Goal: Information Seeking & Learning: Learn about a topic

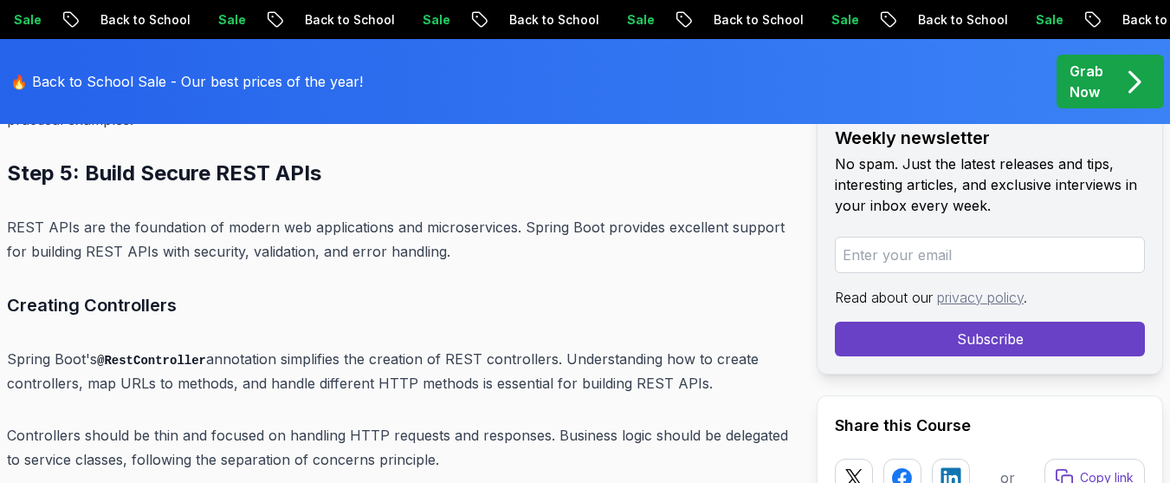
scroll to position [10897, 0]
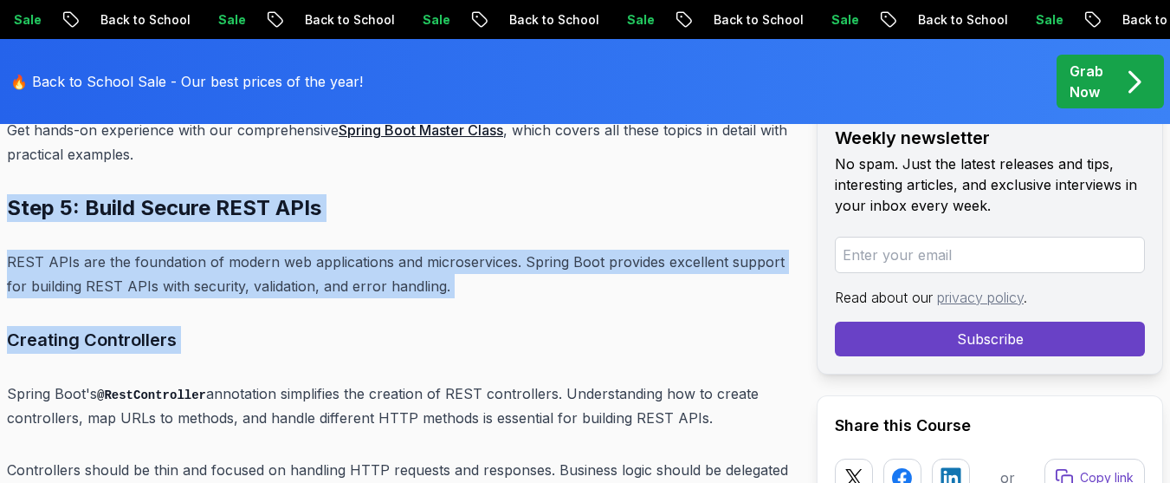
drag, startPoint x: 9, startPoint y: 158, endPoint x: 94, endPoint y: 309, distance: 173.7
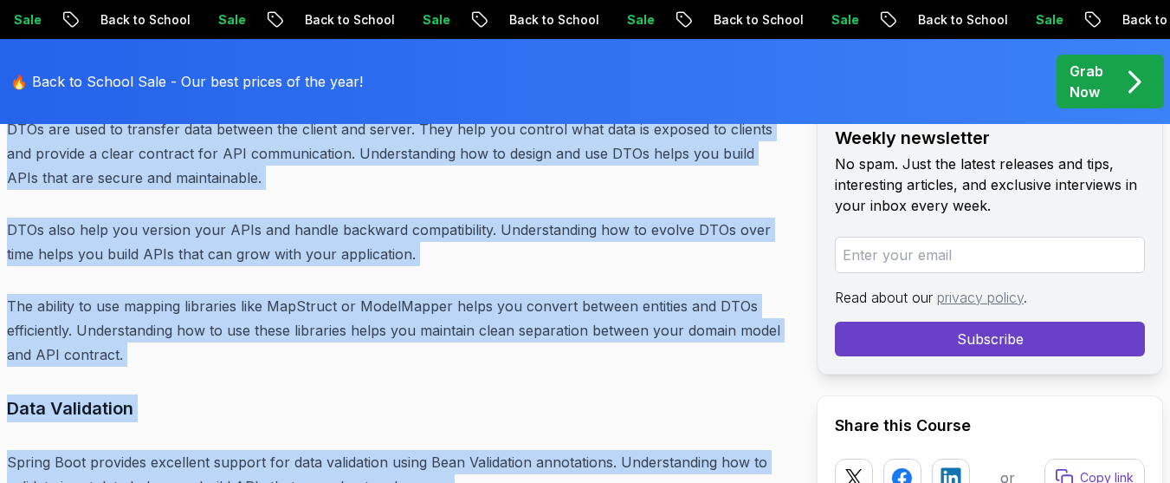
scroll to position [11471, 0]
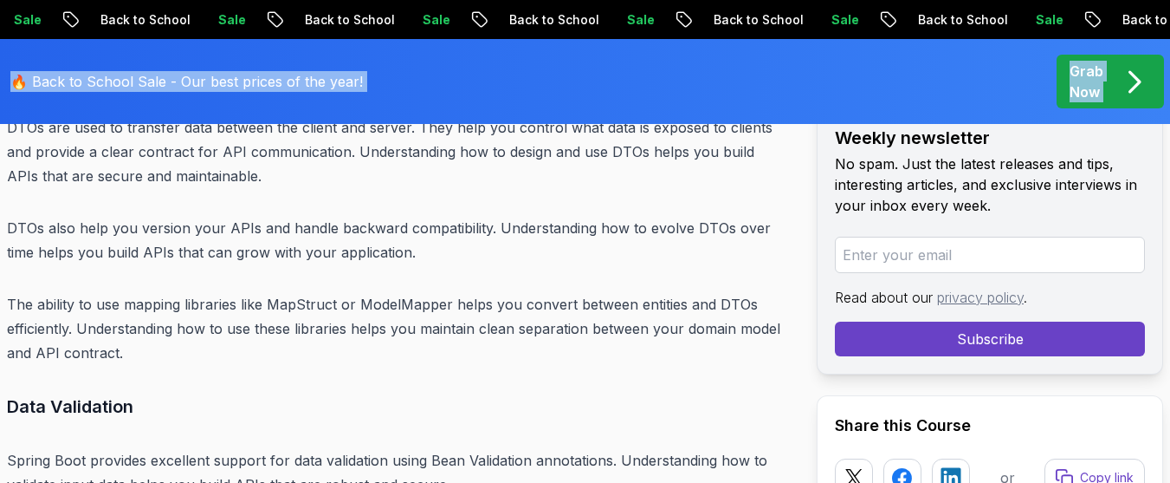
drag, startPoint x: 10, startPoint y: 165, endPoint x: 10, endPoint y: 64, distance: 101.4
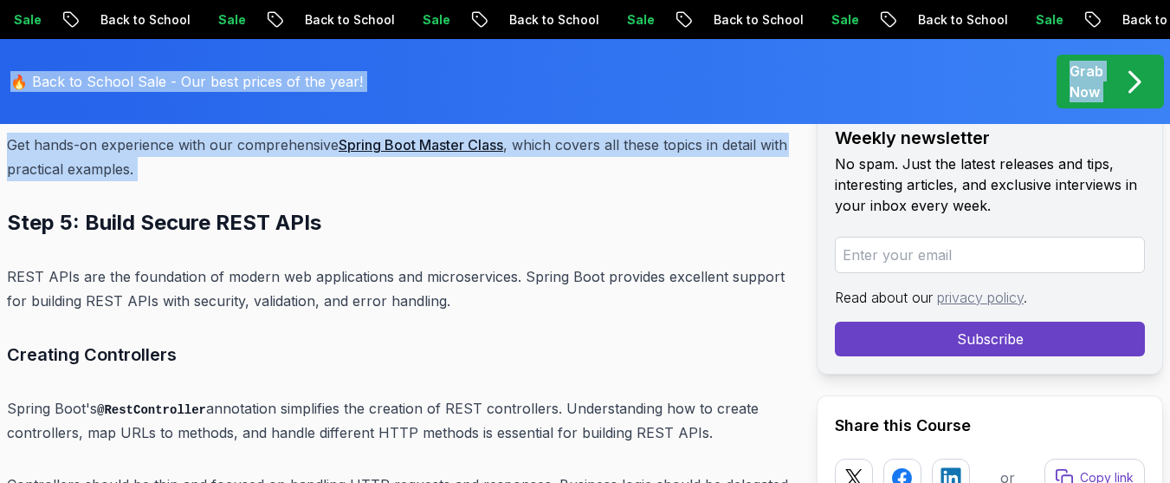
scroll to position [10917, 0]
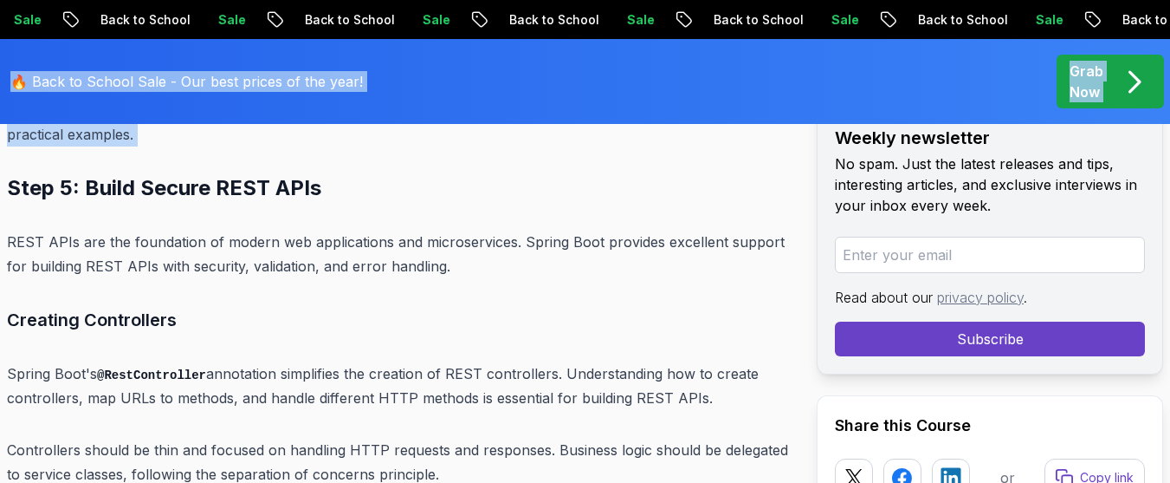
click at [13, 174] on h2 "Step 5: Build Secure REST APIs" at bounding box center [398, 188] width 782 height 28
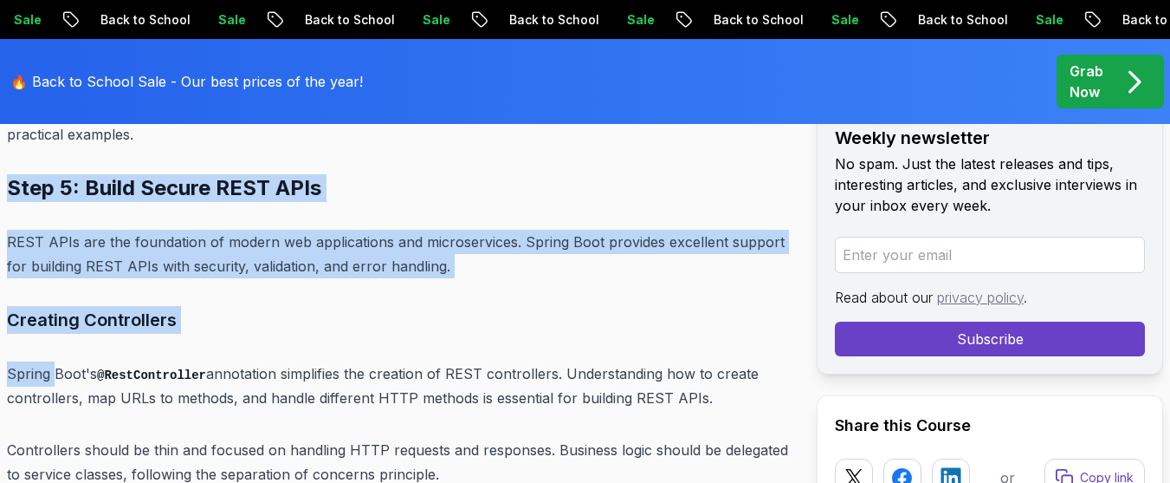
drag, startPoint x: 10, startPoint y: 135, endPoint x: 75, endPoint y: 337, distance: 212.3
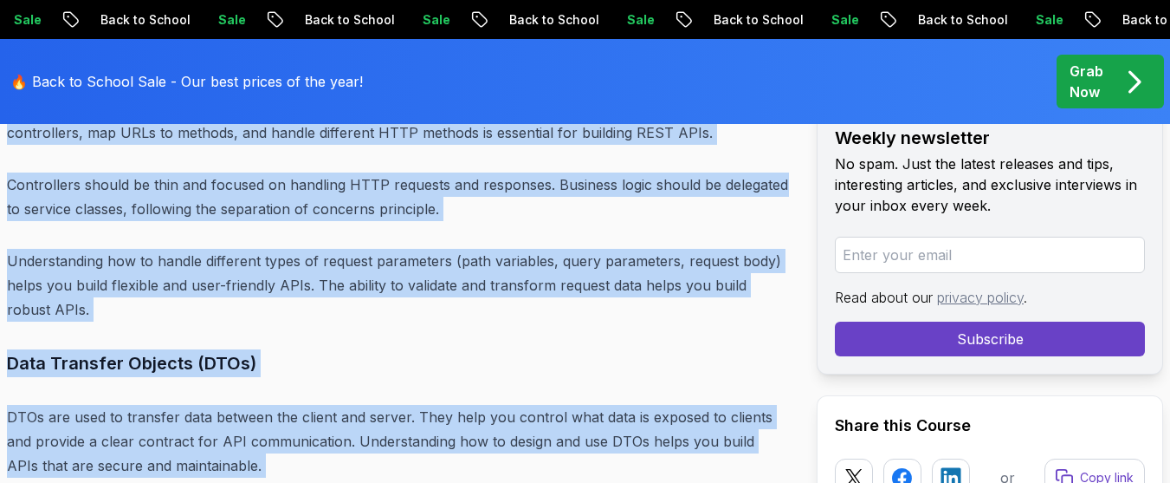
scroll to position [11188, 0]
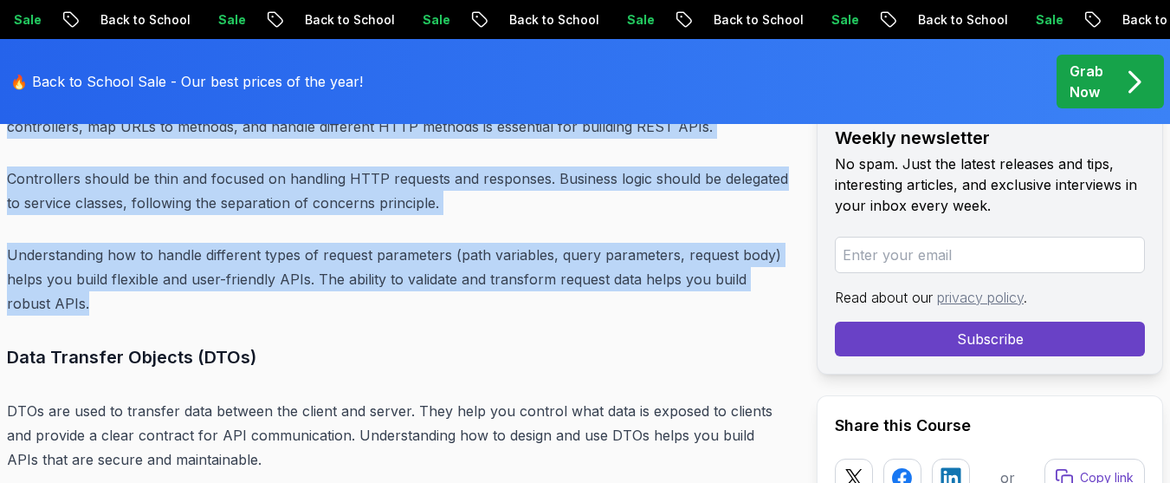
drag, startPoint x: 8, startPoint y: 138, endPoint x: 79, endPoint y: 248, distance: 131.0
copy div "Step 5: Build Secure REST APIs REST APIs are the foundation of modern web appli…"
click at [94, 257] on p "Understanding how to handle different types of request parameters (path variabl…" at bounding box center [398, 279] width 782 height 73
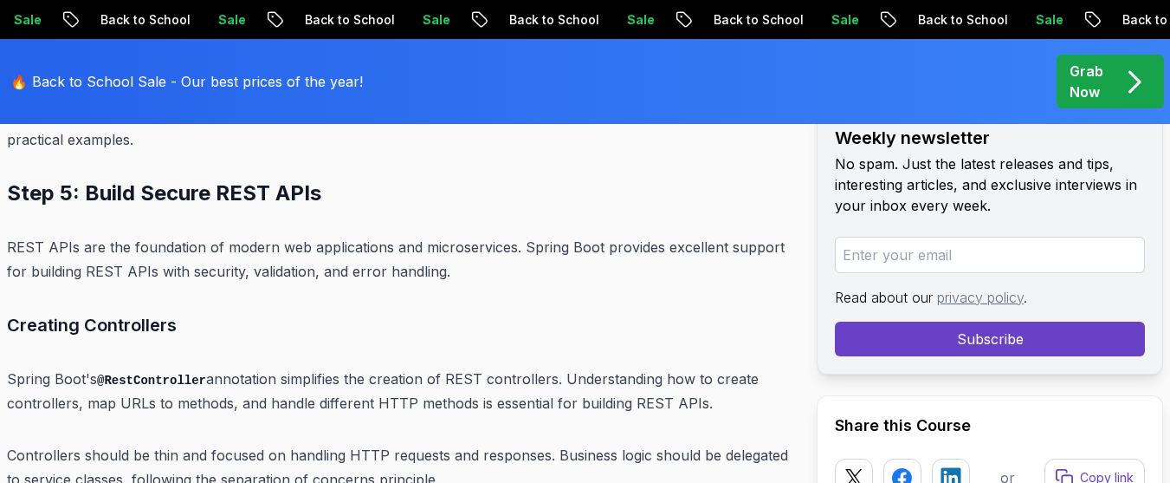
scroll to position [10911, 0]
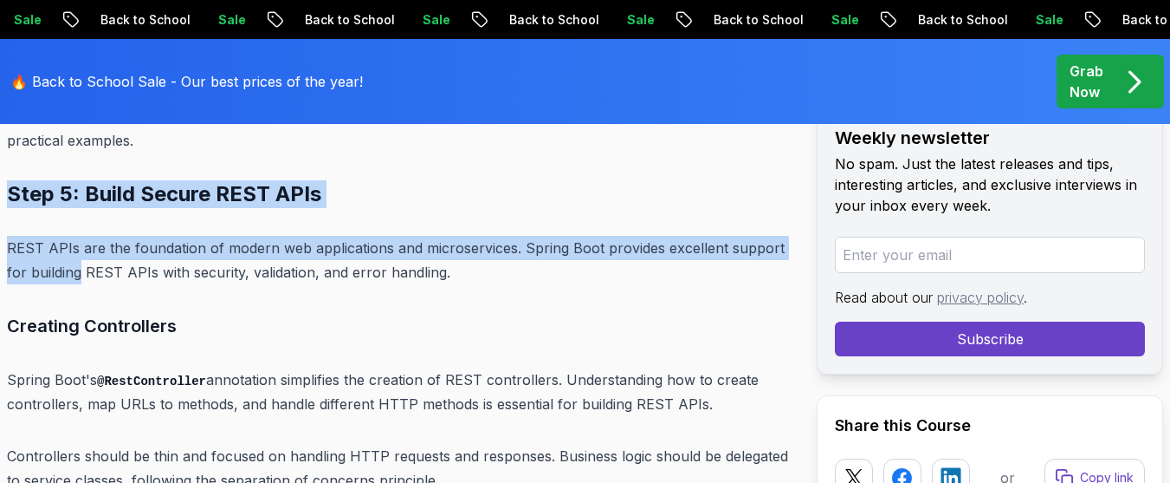
drag, startPoint x: 8, startPoint y: 145, endPoint x: 79, endPoint y: 235, distance: 114.7
click at [79, 236] on p "REST APIs are the foundation of modern web applications and microservices. Spri…" at bounding box center [398, 260] width 782 height 49
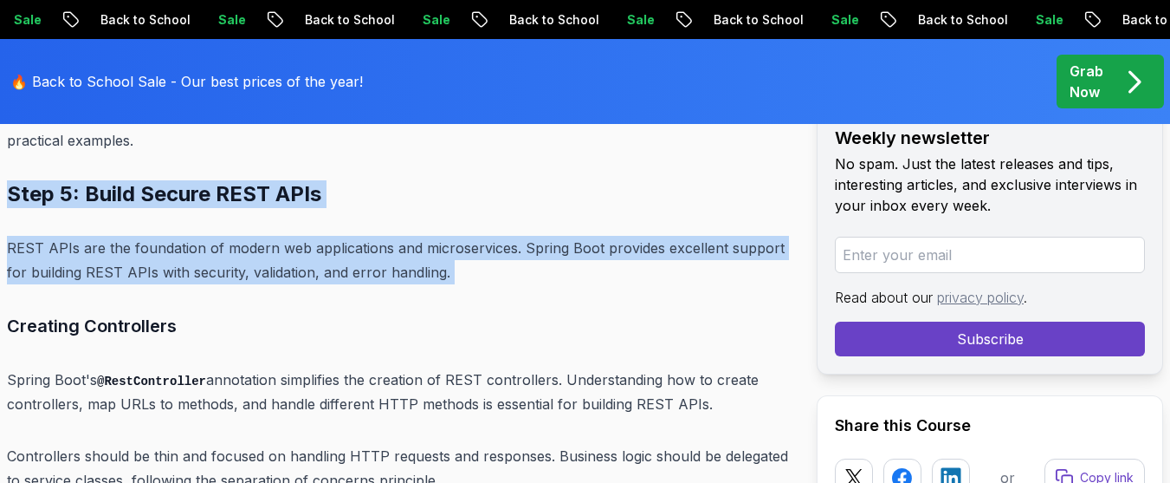
drag, startPoint x: 12, startPoint y: 145, endPoint x: 27, endPoint y: 243, distance: 99.0
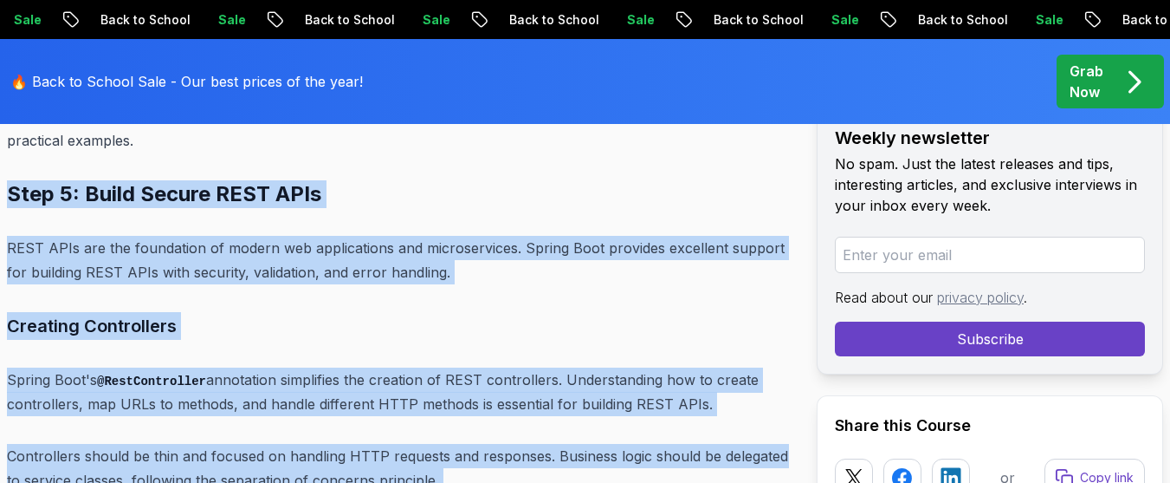
scroll to position [11118, 0]
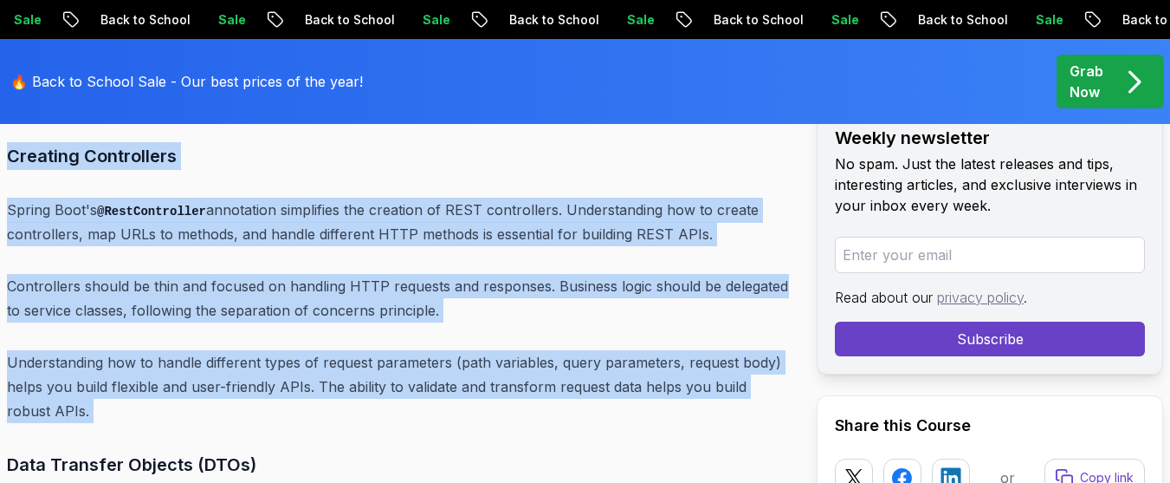
drag, startPoint x: 10, startPoint y: 145, endPoint x: 223, endPoint y: 508, distance: 422.1
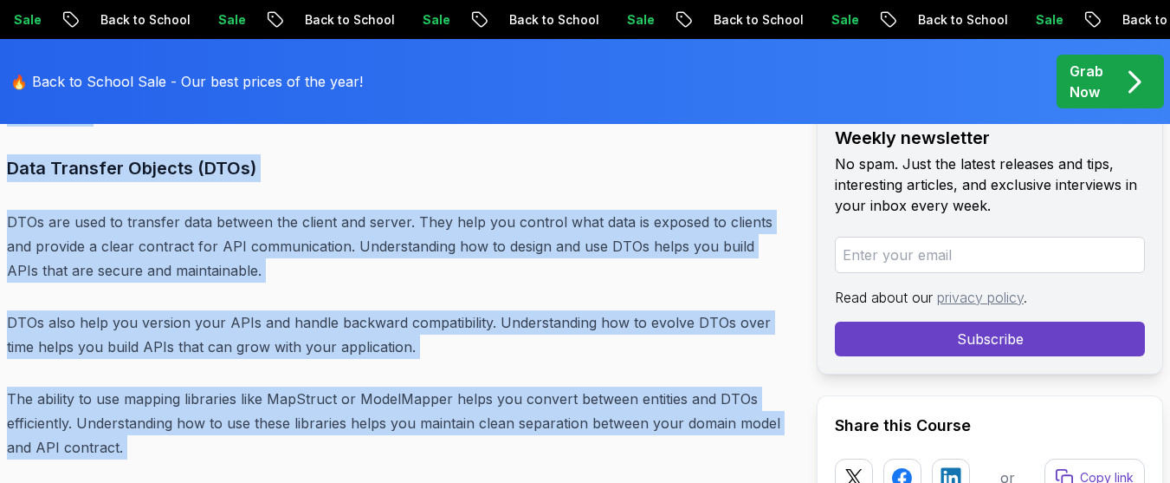
scroll to position [11423, 0]
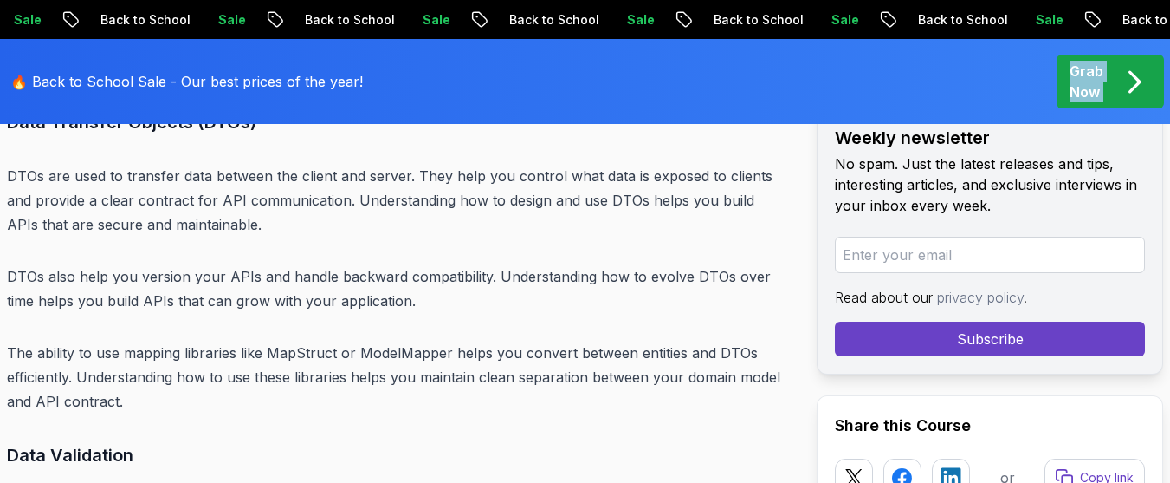
drag, startPoint x: 7, startPoint y: 144, endPoint x: 80, endPoint y: 87, distance: 92.0
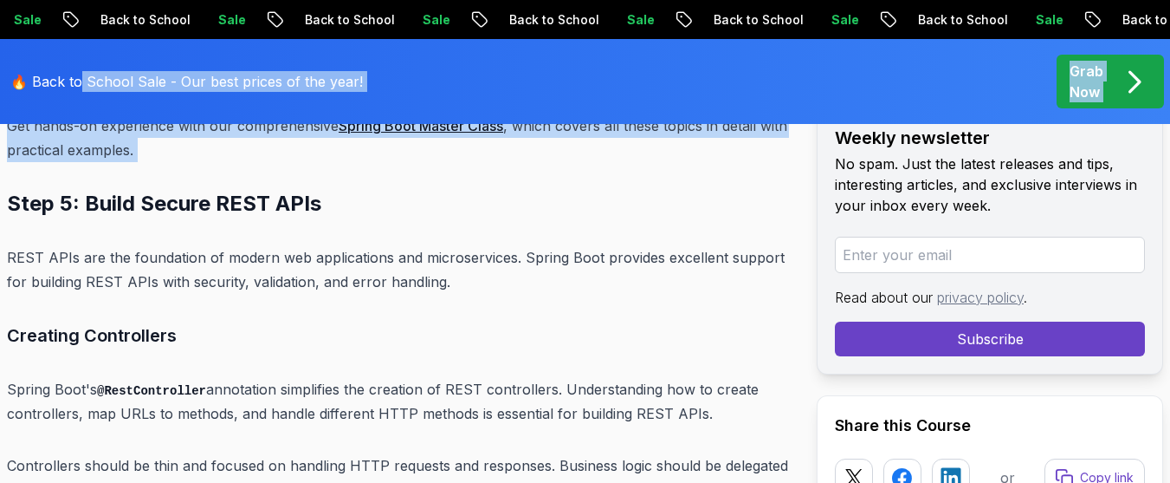
scroll to position [10903, 0]
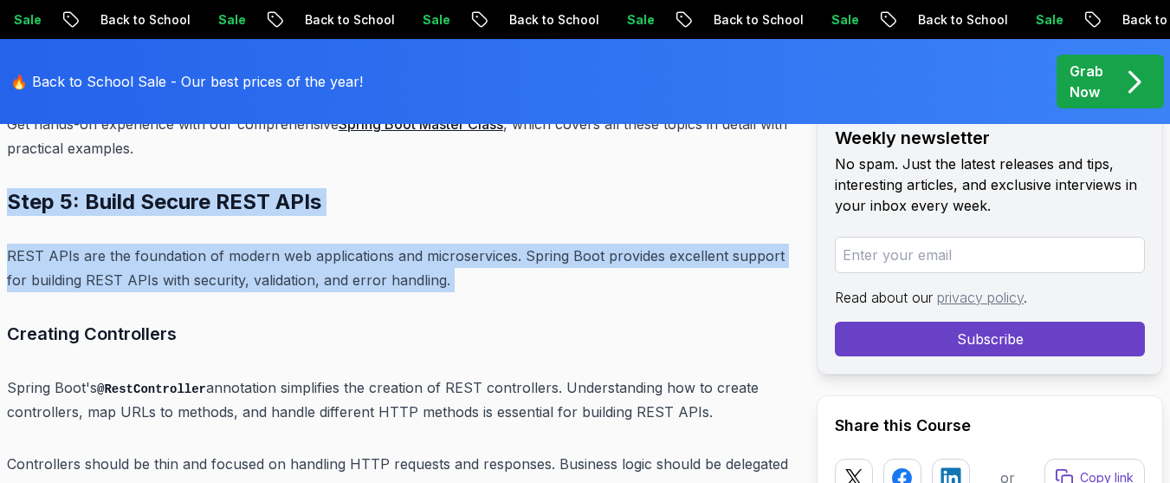
drag, startPoint x: 7, startPoint y: 148, endPoint x: 21, endPoint y: 258, distance: 110.9
drag, startPoint x: 10, startPoint y: 150, endPoint x: 1, endPoint y: 274, distance: 124.2
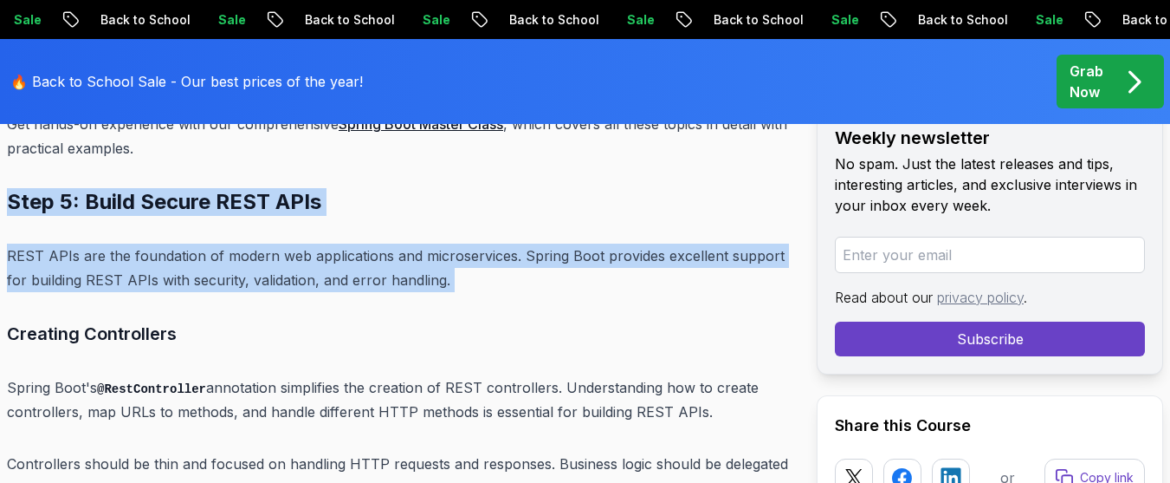
drag, startPoint x: 9, startPoint y: 148, endPoint x: 8, endPoint y: 249, distance: 101.4
drag, startPoint x: 6, startPoint y: 154, endPoint x: 17, endPoint y: 262, distance: 108.0
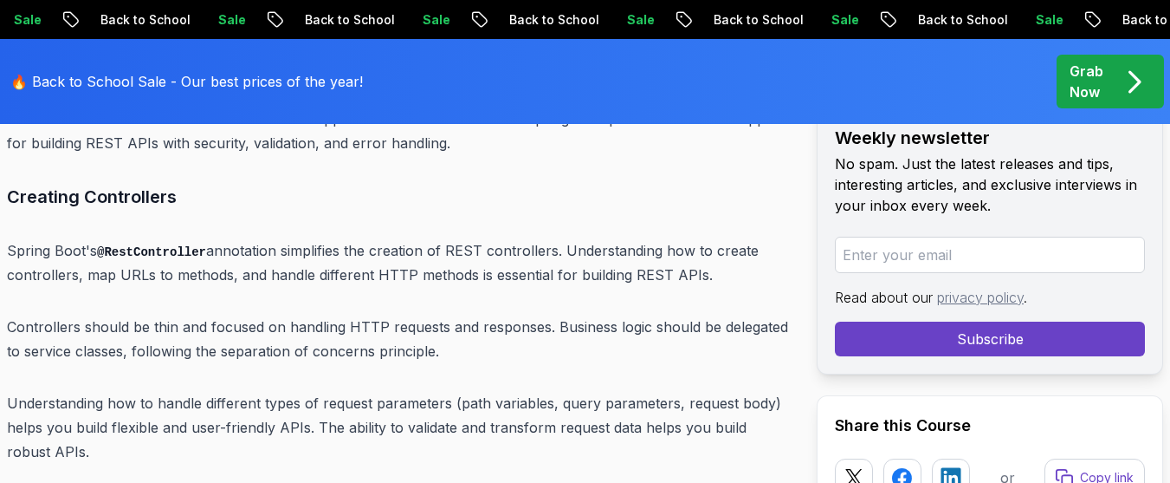
scroll to position [11041, 0]
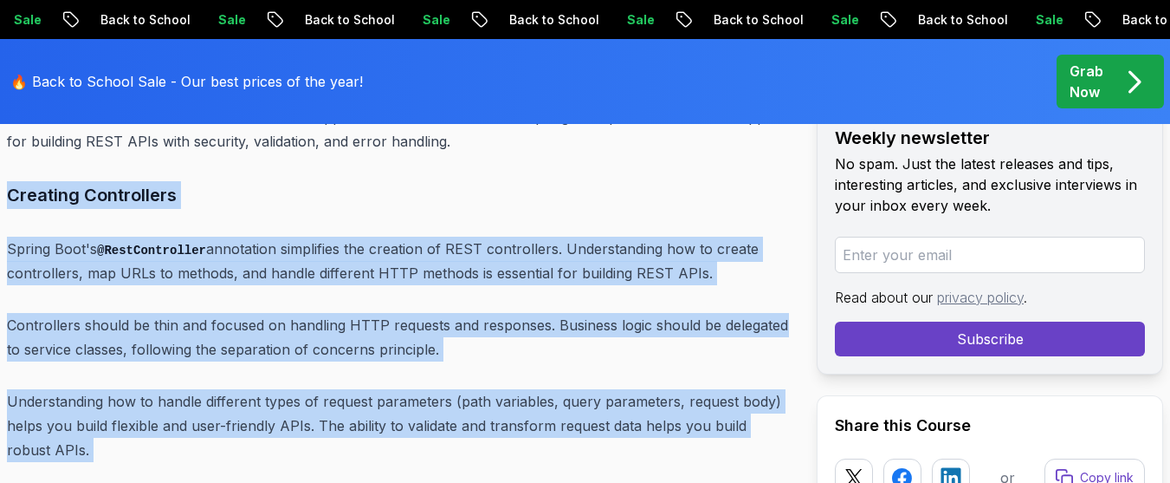
drag, startPoint x: 7, startPoint y: 147, endPoint x: 55, endPoint y: 419, distance: 276.3
click at [469, 236] on p "Spring Boot's @RestController annotation simplifies the creation of REST contro…" at bounding box center [398, 260] width 782 height 49
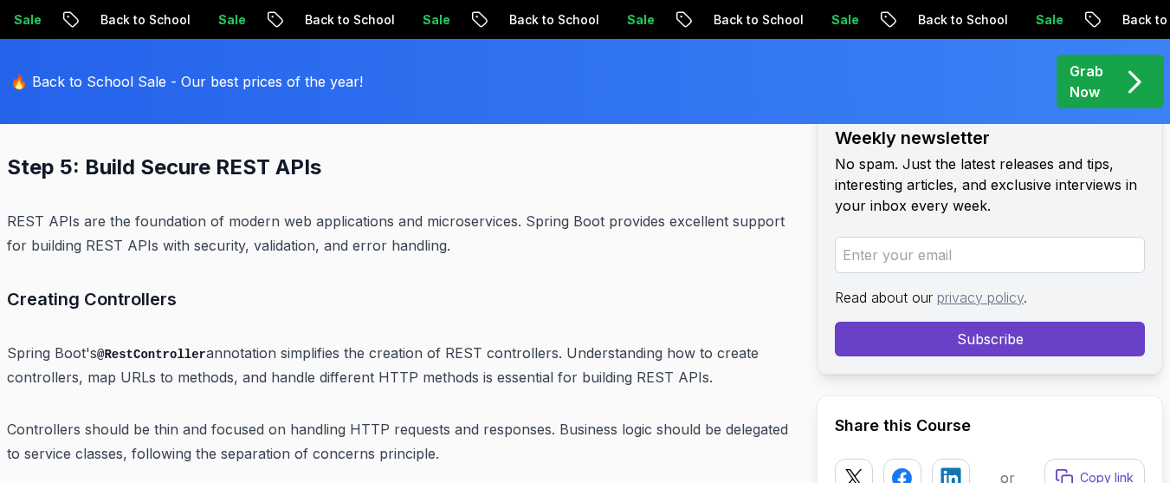
scroll to position [10903, 0]
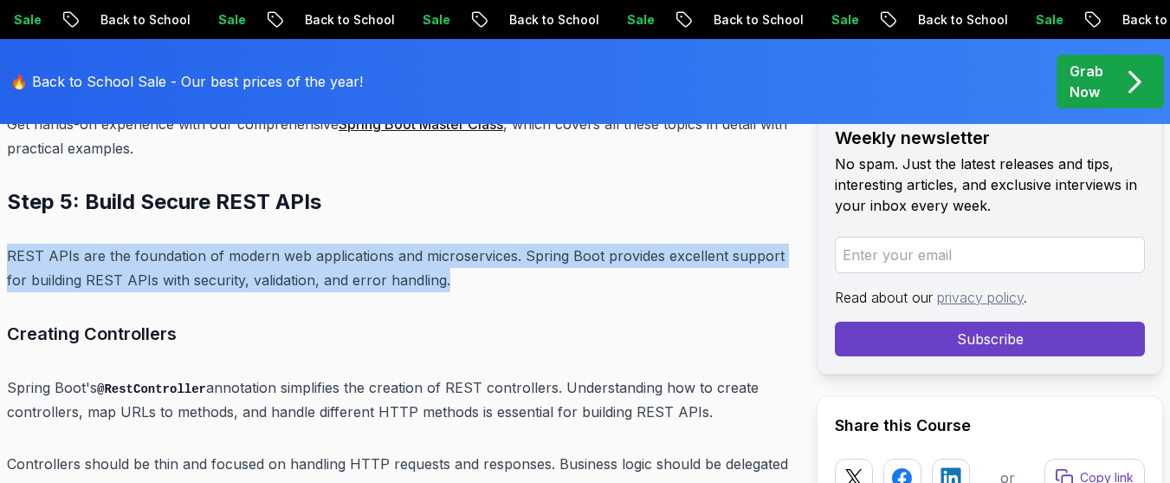
drag, startPoint x: 452, startPoint y: 240, endPoint x: 14, endPoint y: 182, distance: 442.2
drag, startPoint x: 11, startPoint y: 197, endPoint x: 24, endPoint y: 272, distance: 76.5
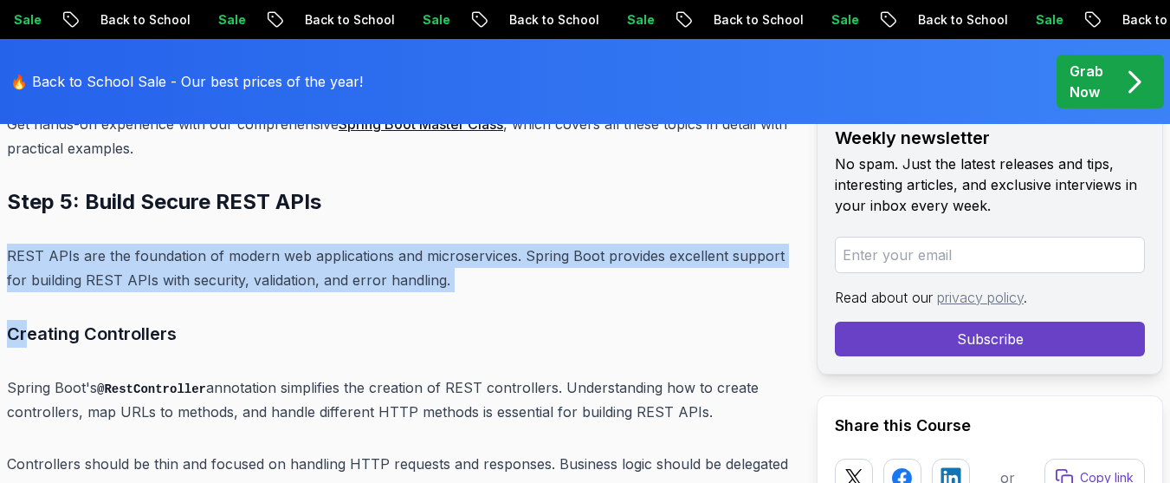
click at [23, 243] on p "REST APIs are the foundation of modern web applications and microservices. Spri…" at bounding box center [398, 267] width 782 height 49
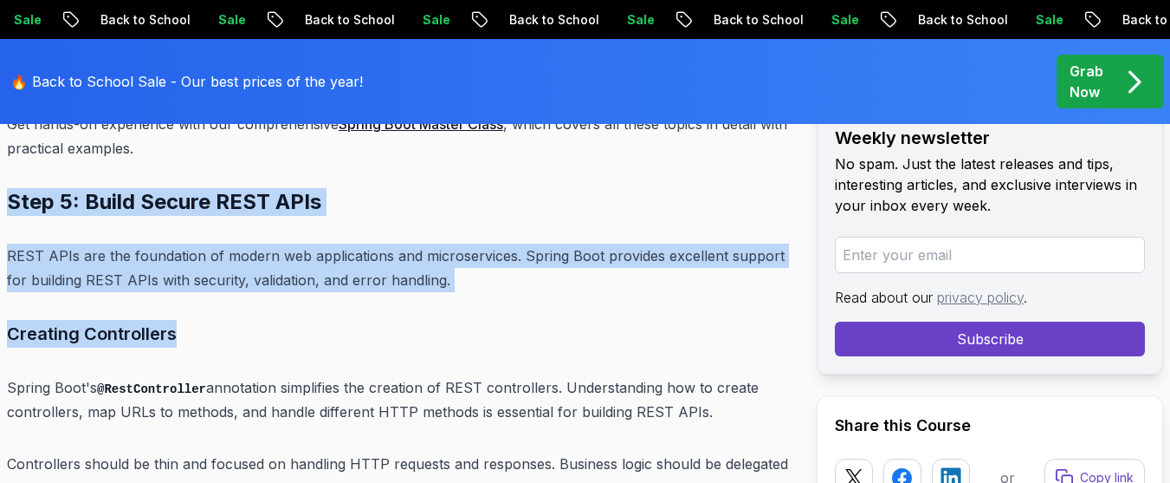
drag, startPoint x: 37, startPoint y: 126, endPoint x: 267, endPoint y: 272, distance: 272.3
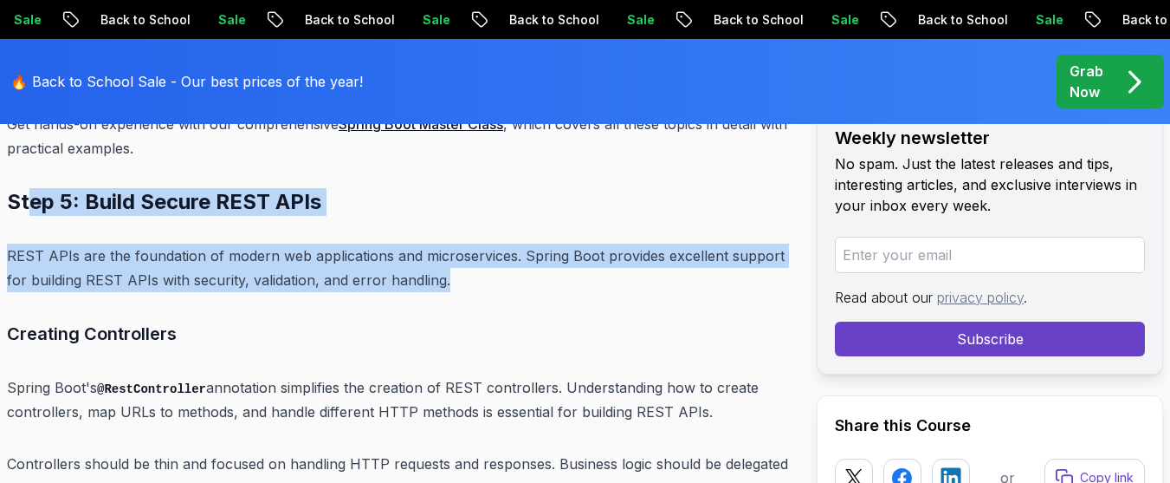
drag, startPoint x: 450, startPoint y: 239, endPoint x: 26, endPoint y: 154, distance: 432.0
click at [26, 188] on h2 "Step 5: Build Secure REST APIs" at bounding box center [398, 202] width 782 height 28
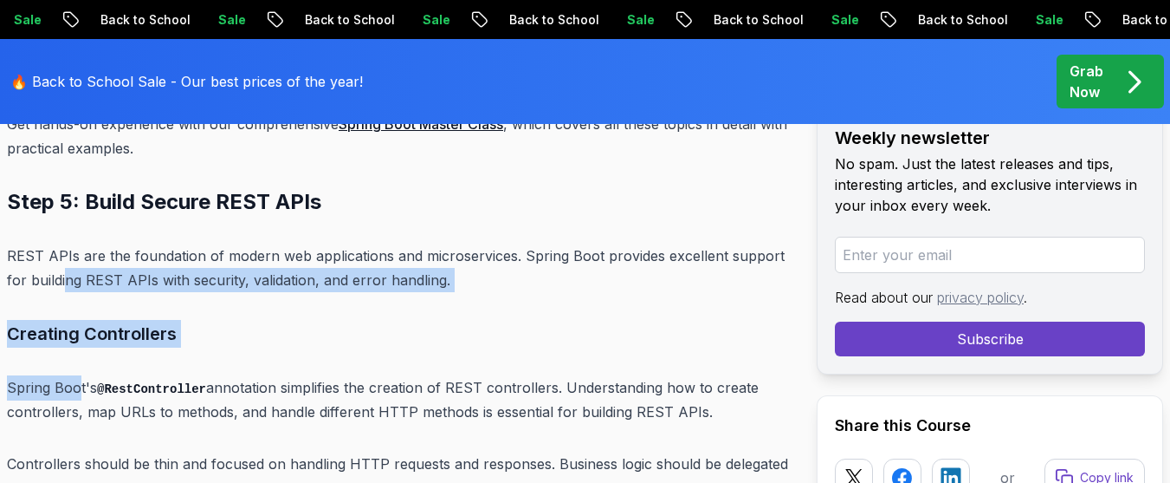
drag, startPoint x: 64, startPoint y: 220, endPoint x: 68, endPoint y: 323, distance: 103.2
click at [108, 243] on p "REST APIs are the foundation of modern web applications and microservices. Spri…" at bounding box center [398, 267] width 782 height 49
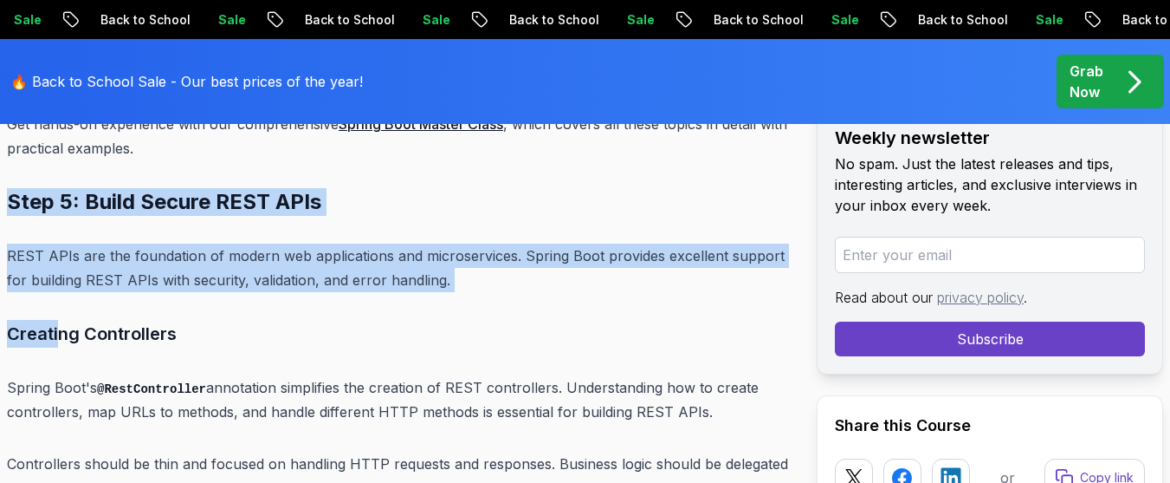
drag, startPoint x: 11, startPoint y: 147, endPoint x: 56, endPoint y: 275, distance: 135.1
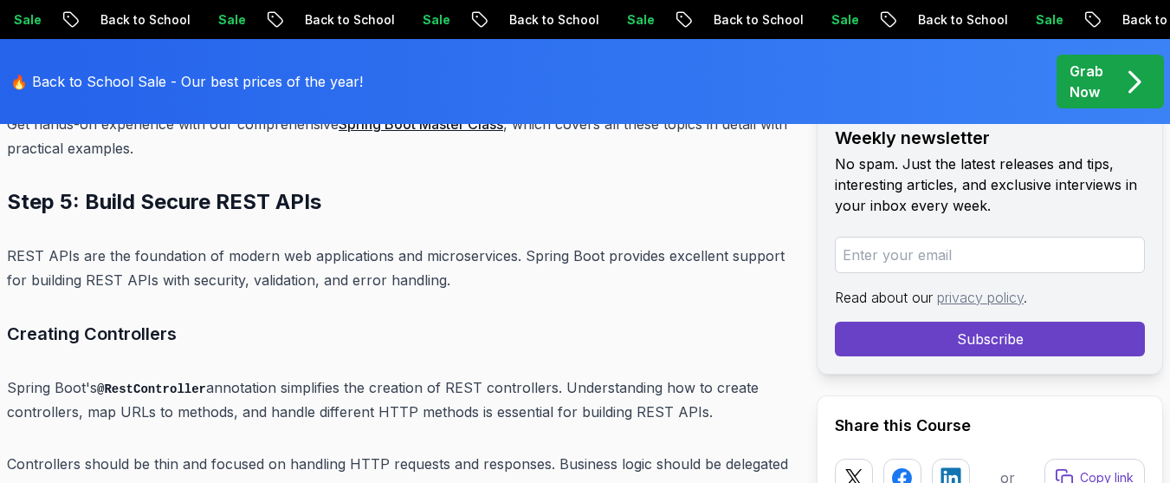
click at [191, 320] on h3 "Creating Controllers" at bounding box center [398, 334] width 782 height 28
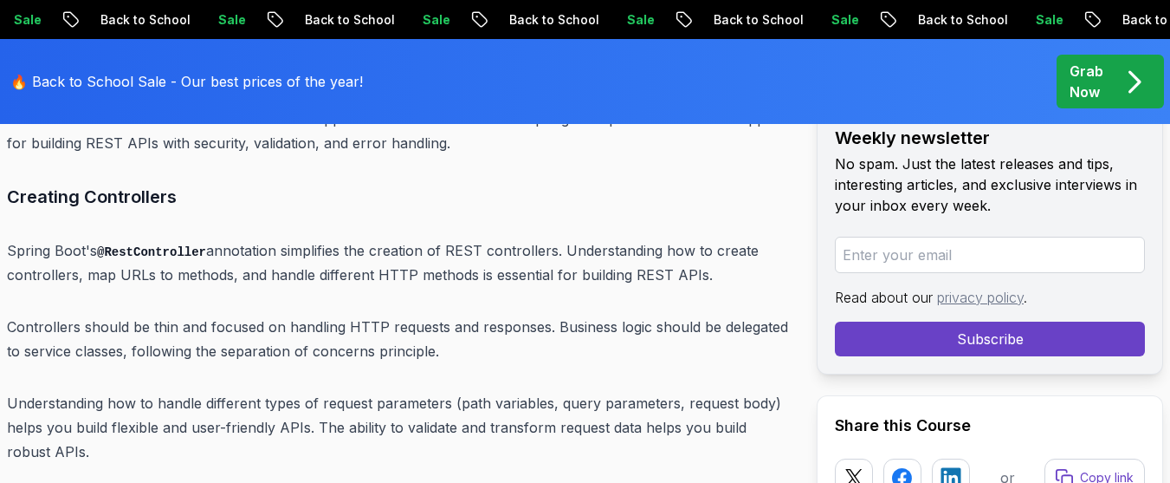
scroll to position [11041, 0]
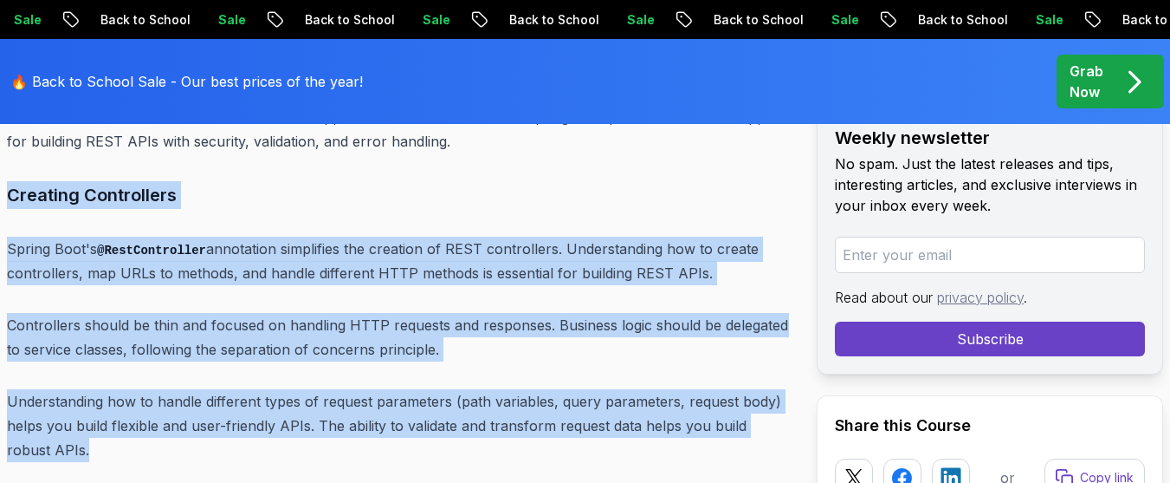
drag, startPoint x: 9, startPoint y: 147, endPoint x: 68, endPoint y: 398, distance: 258.2
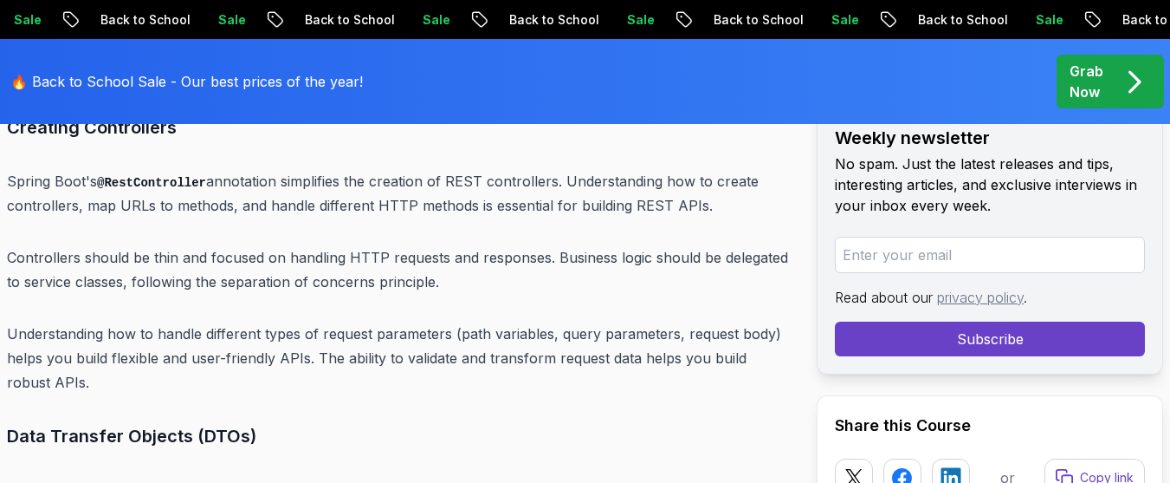
scroll to position [11111, 0]
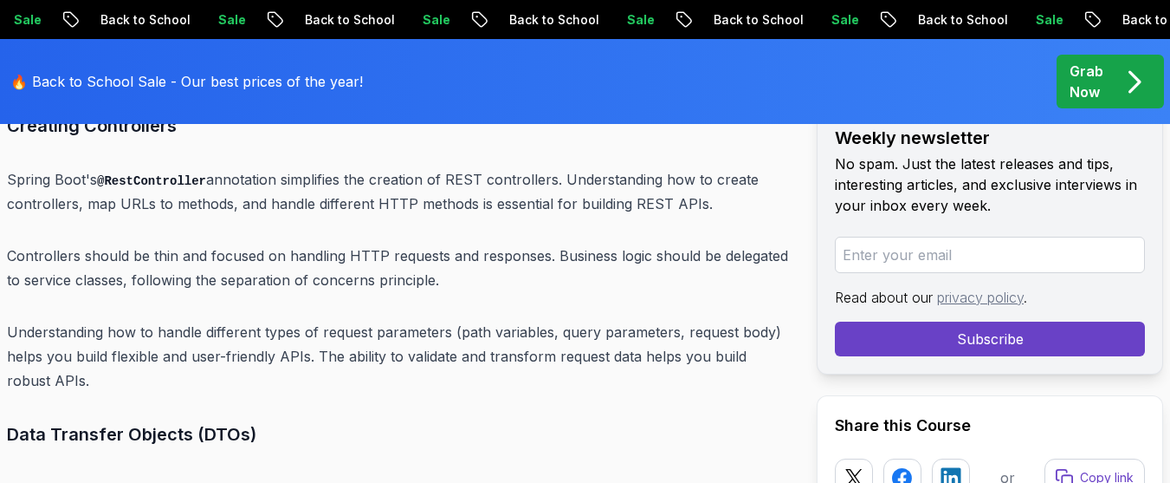
click at [106, 320] on p "Understanding how to handle different types of request parameters (path variabl…" at bounding box center [398, 356] width 782 height 73
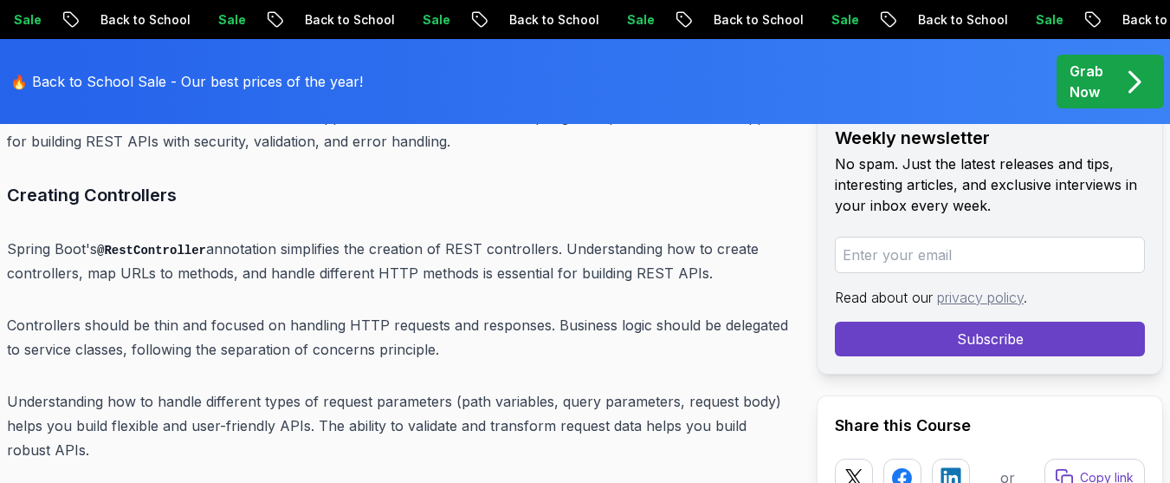
scroll to position [11007, 0]
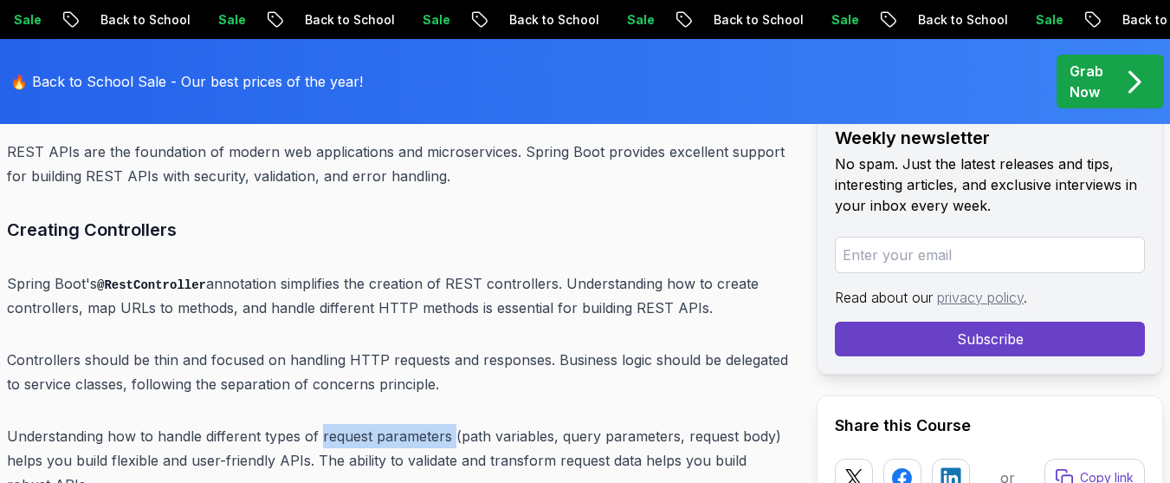
drag, startPoint x: 451, startPoint y: 393, endPoint x: 321, endPoint y: 387, distance: 130.1
click at [321, 424] on p "Understanding how to handle different types of request parameters (path variabl…" at bounding box center [398, 460] width 782 height 73
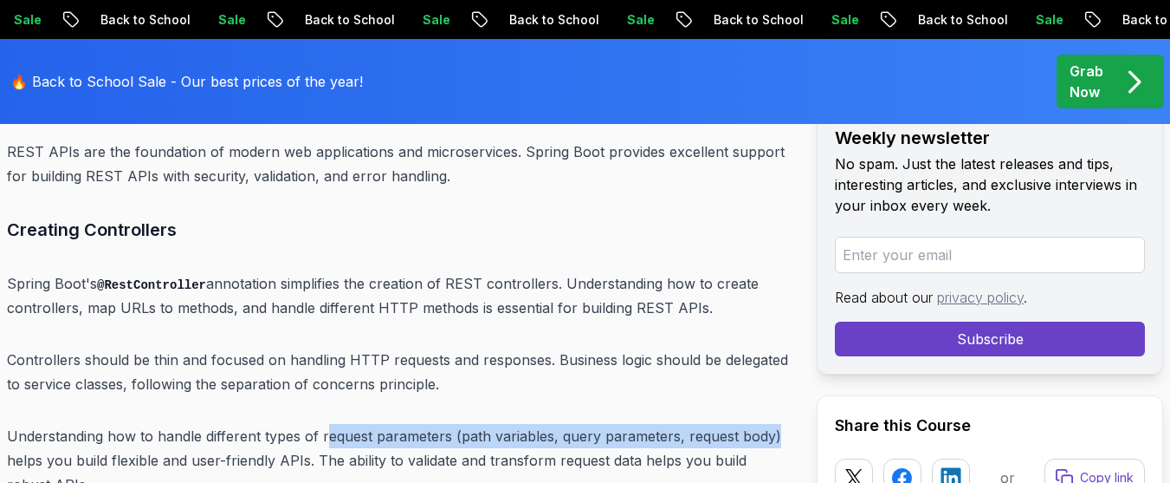
drag, startPoint x: 772, startPoint y: 384, endPoint x: 325, endPoint y: 383, distance: 447.0
click at [325, 424] on p "Understanding how to handle different types of request parameters (path variabl…" at bounding box center [398, 460] width 782 height 73
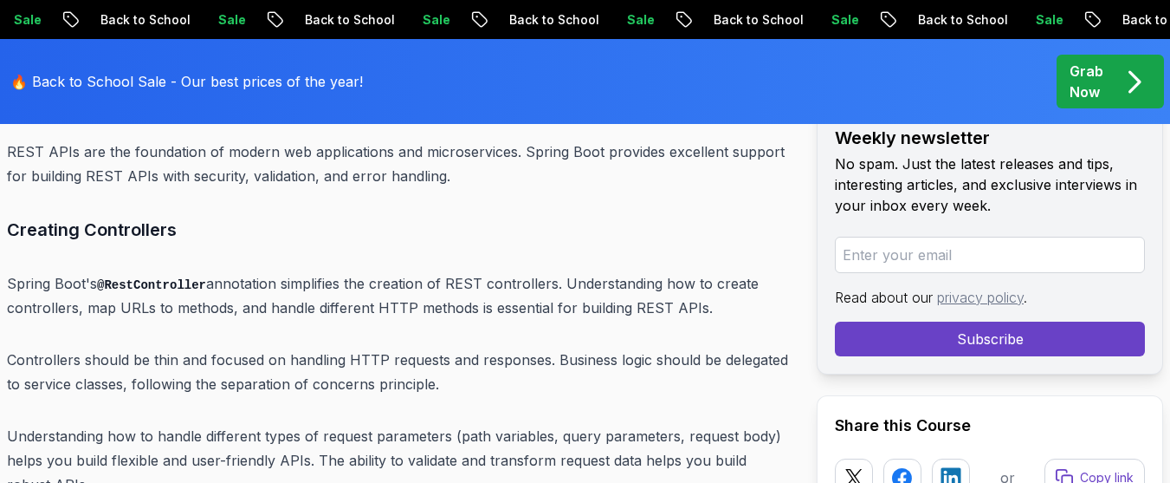
click at [379, 347] on p "Controllers should be thin and focused on handling HTTP requests and responses.…" at bounding box center [398, 371] width 782 height 49
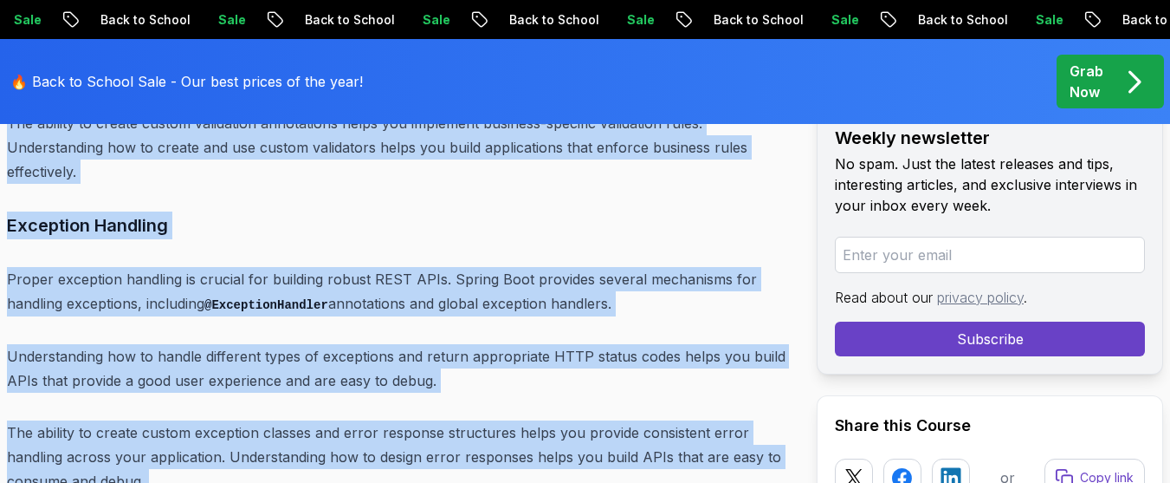
scroll to position [12569, 0]
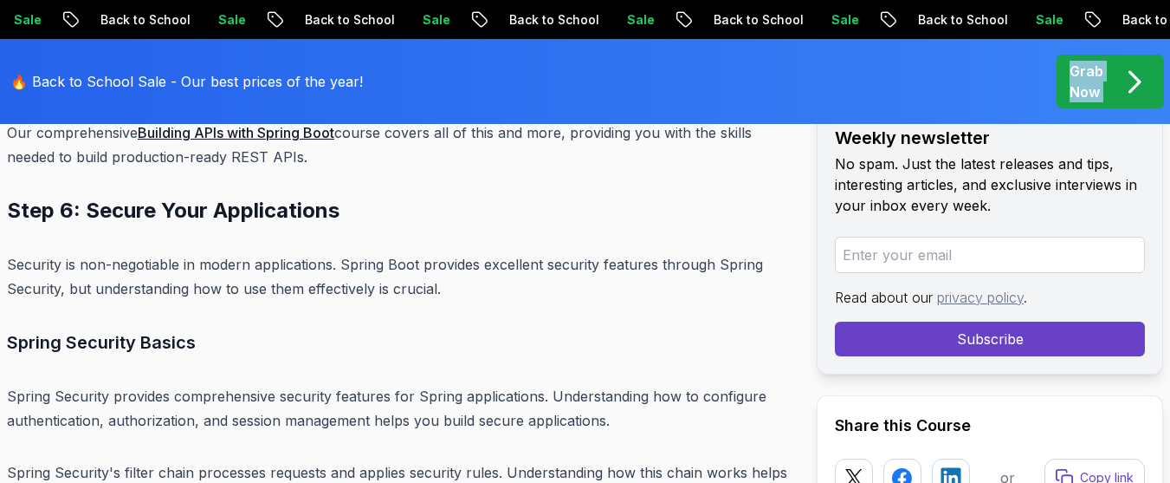
drag, startPoint x: 8, startPoint y: 177, endPoint x: 110, endPoint y: 95, distance: 130.7
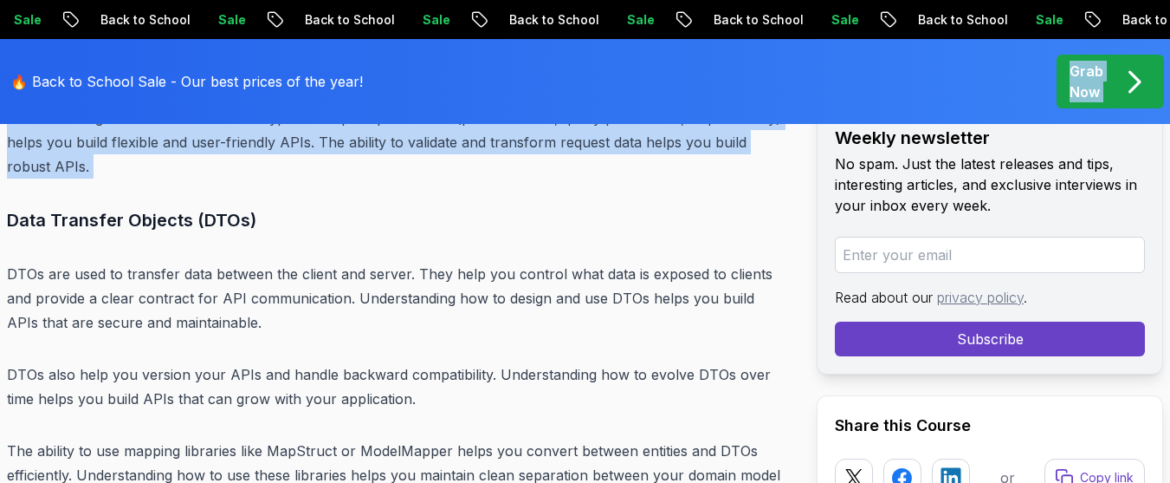
scroll to position [11356, 0]
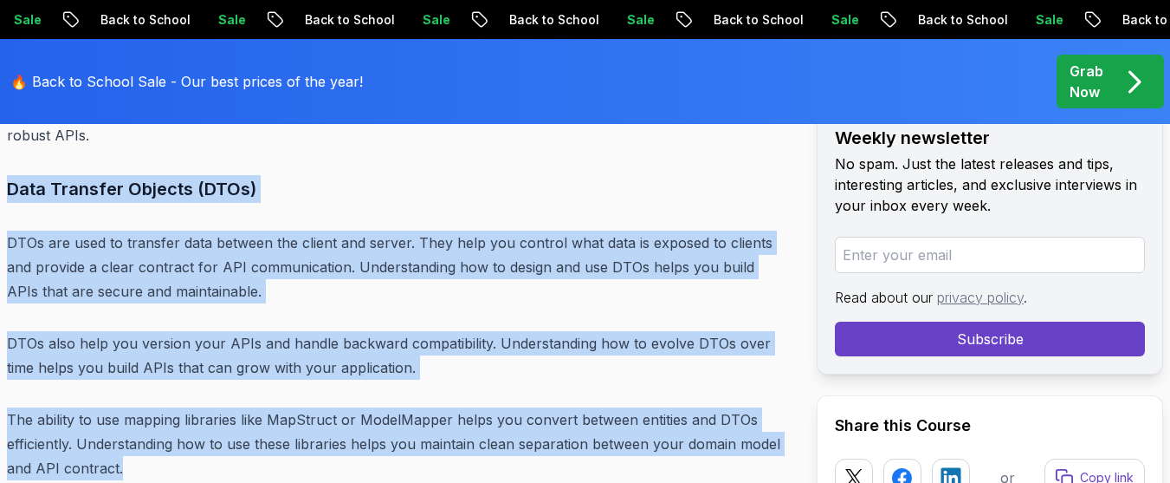
drag, startPoint x: 4, startPoint y: 142, endPoint x: 130, endPoint y: 422, distance: 306.7
click at [130, 422] on div "Blogs Spring Boot Roadmap 2025: The Complete Guide for Backend Developers backe…" at bounding box center [585, 429] width 1170 height 23199
copy div "Data Transfer Objects (DTOs) DTOs are used to transfer data between the client …"
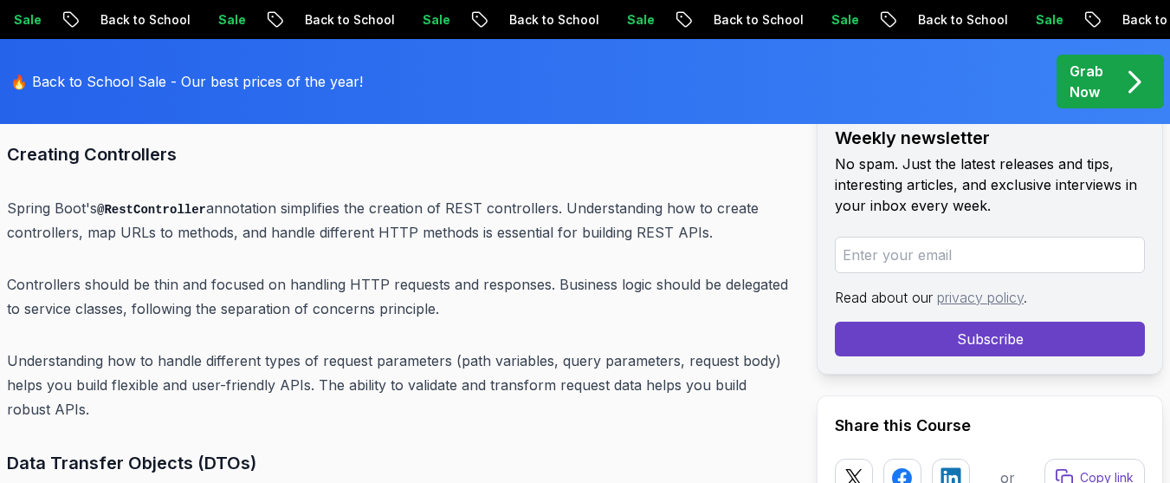
scroll to position [11079, 0]
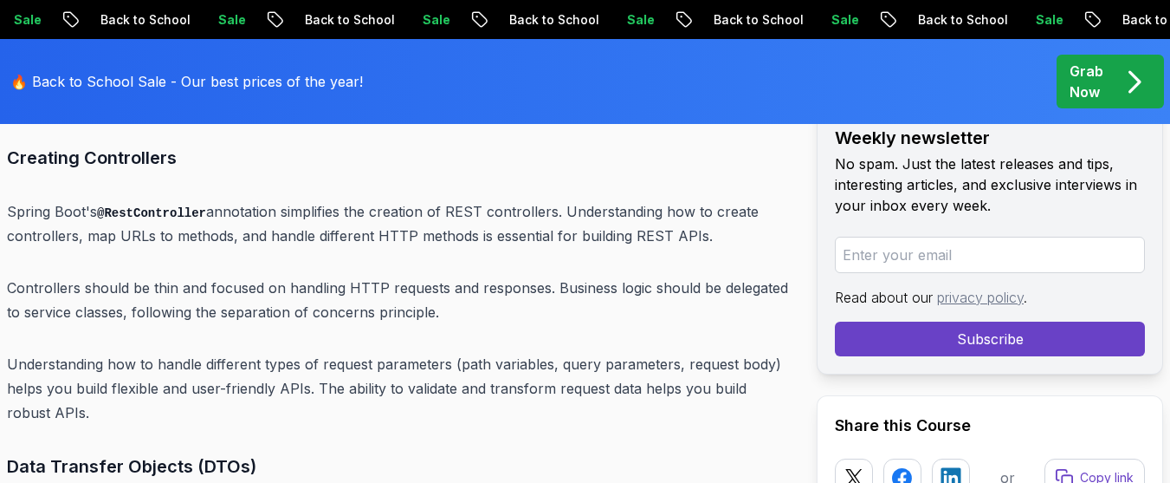
click at [283, 275] on p "Controllers should be thin and focused on handling HTTP requests and responses.…" at bounding box center [398, 299] width 782 height 49
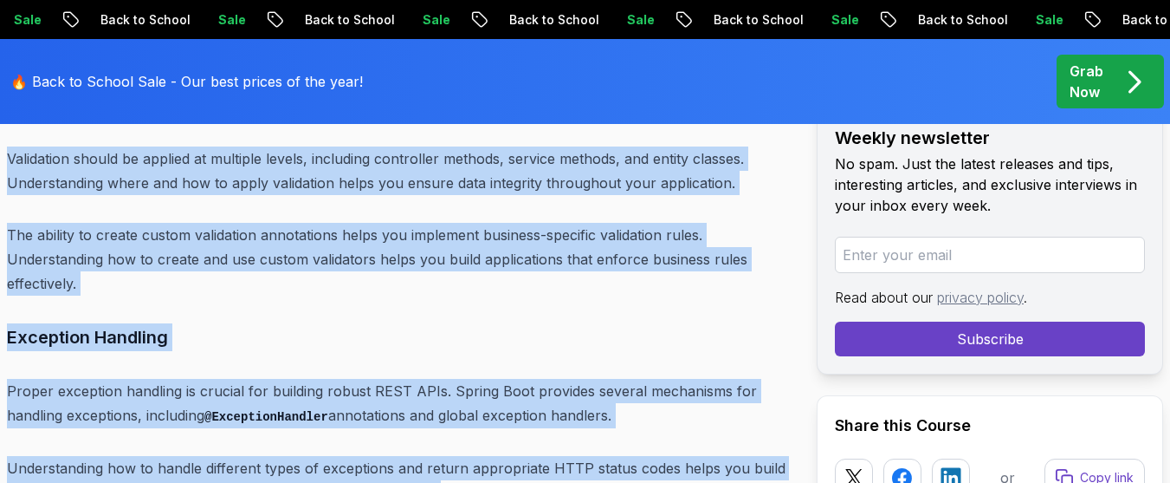
scroll to position [11950, 0]
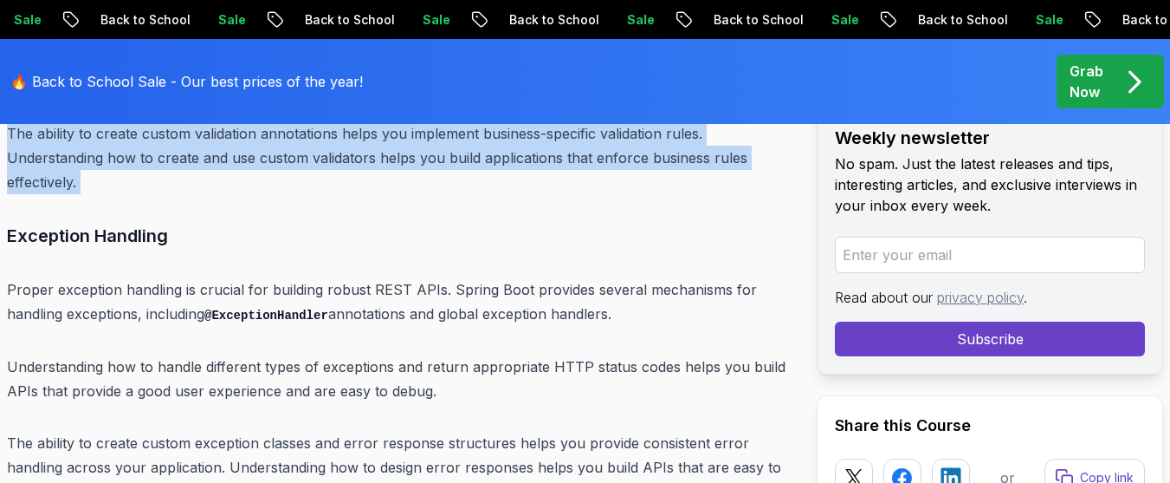
drag, startPoint x: 10, startPoint y: 196, endPoint x: 103, endPoint y: 146, distance: 105.8
click at [103, 146] on div "Introduction Spring Boot remains one of the most powerful and widely adopted fr…" at bounding box center [398, 143] width 782 height 22363
copy div "Data Validation Spring Boot provides excellent support for data validation usin…"
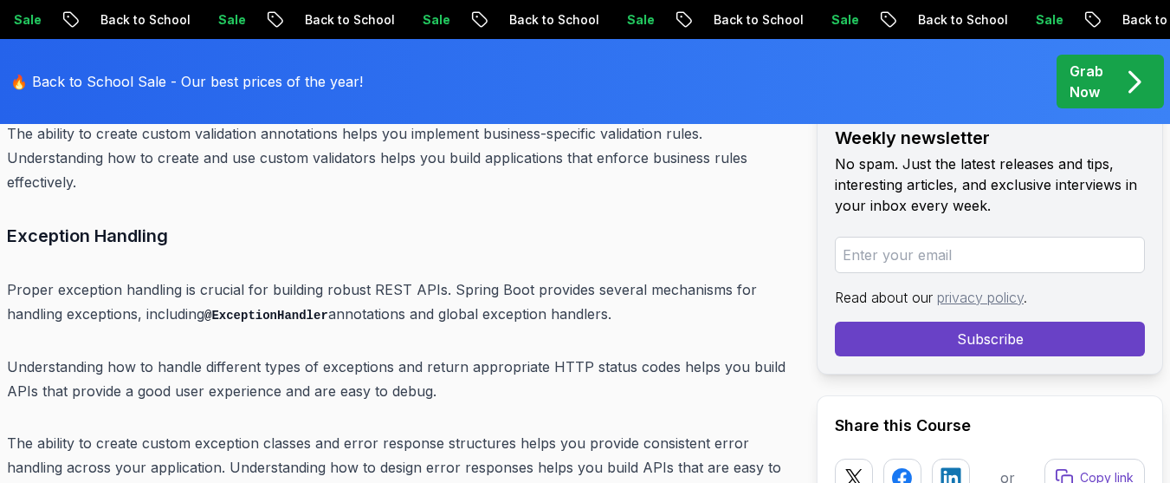
click at [315, 308] on code "@ExceptionHandler" at bounding box center [266, 315] width 124 height 14
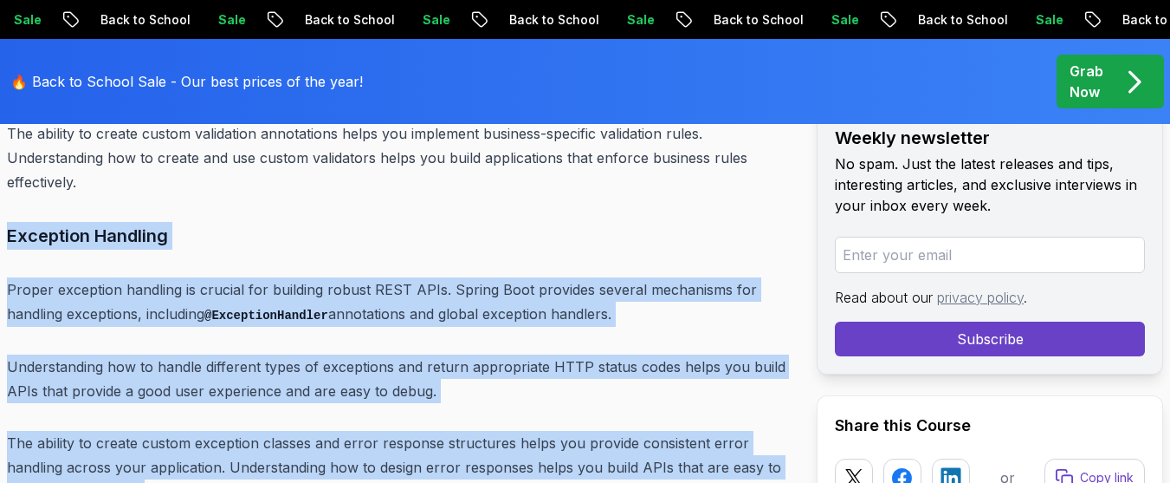
drag, startPoint x: 11, startPoint y: 185, endPoint x: 158, endPoint y: 439, distance: 293.8
click at [158, 439] on div "Introduction Spring Boot remains one of the most powerful and widely adopted fr…" at bounding box center [398, 143] width 782 height 22363
copy div "Exception Handling Proper exception handling is crucial for building robust RES…"
click at [175, 370] on div "Introduction Spring Boot remains one of the most powerful and widely adopted fr…" at bounding box center [398, 143] width 782 height 22363
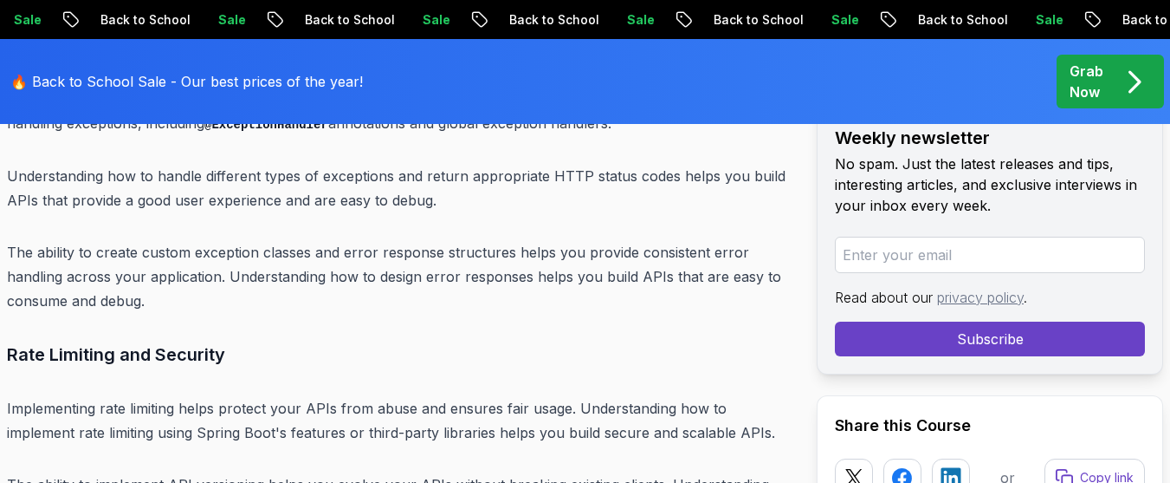
scroll to position [12158, 0]
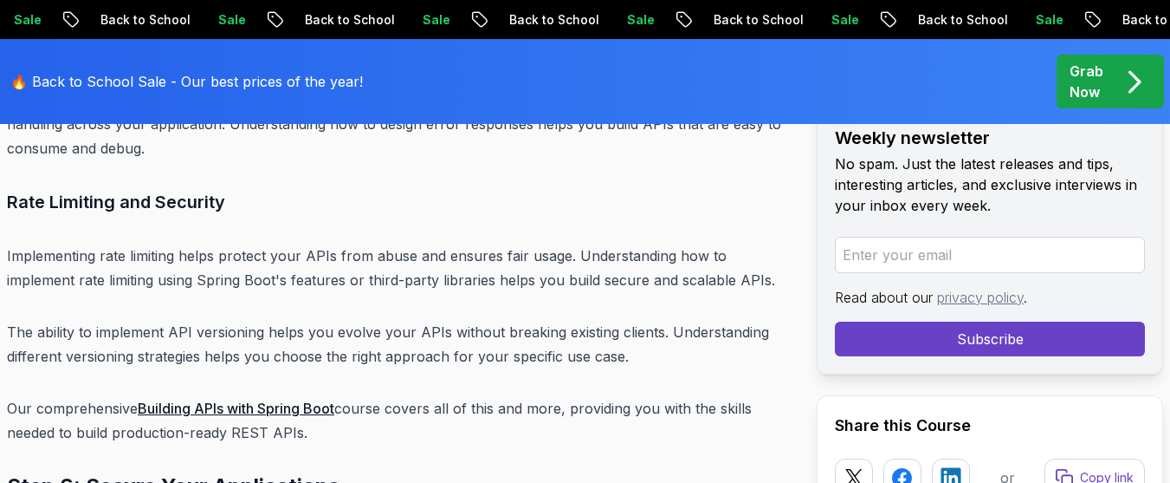
scroll to position [12297, 0]
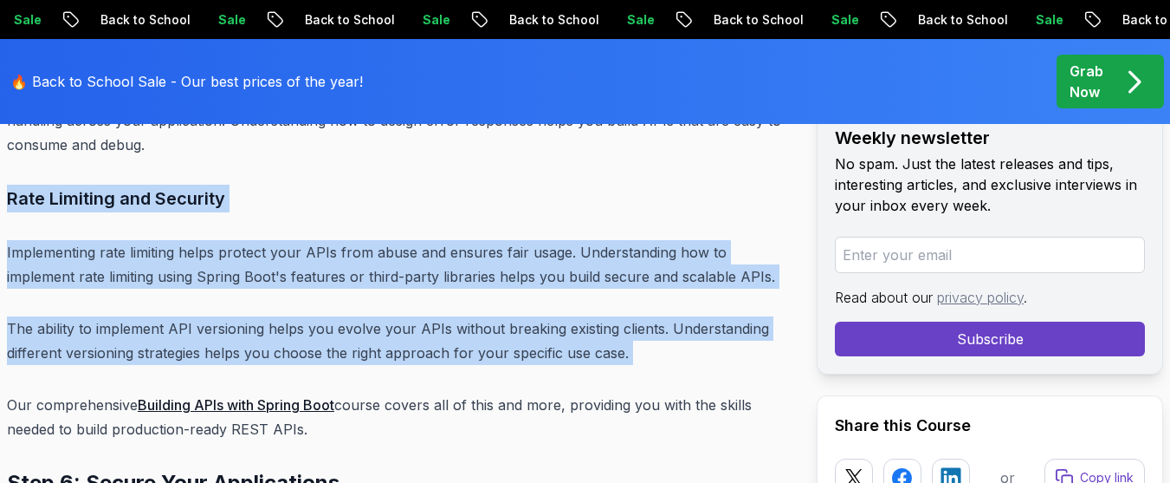
drag, startPoint x: 4, startPoint y: 146, endPoint x: 127, endPoint y: 331, distance: 221.8
copy div "Rate Limiting and Security Implementing rate limiting helps protect your APIs f…"
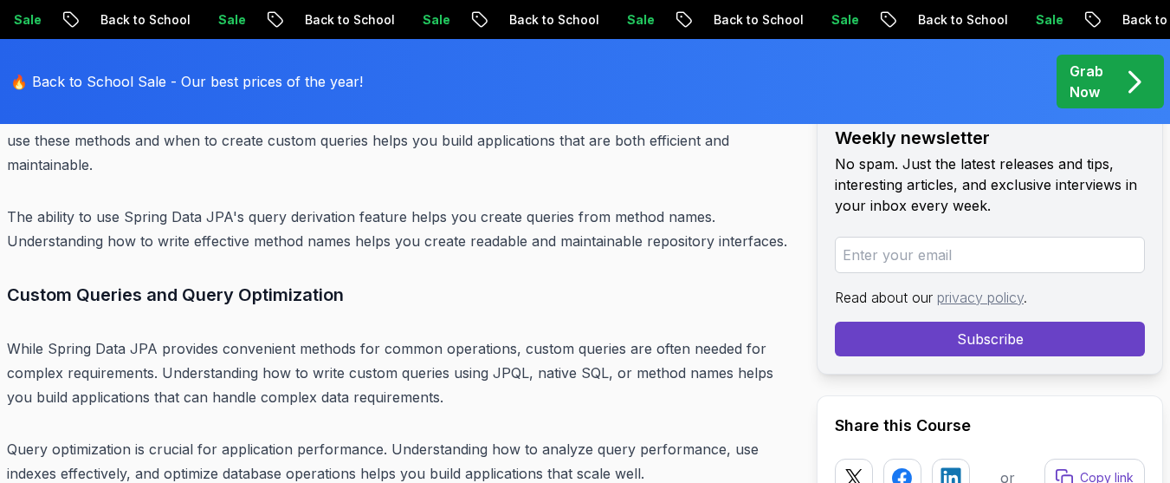
scroll to position [14341, 0]
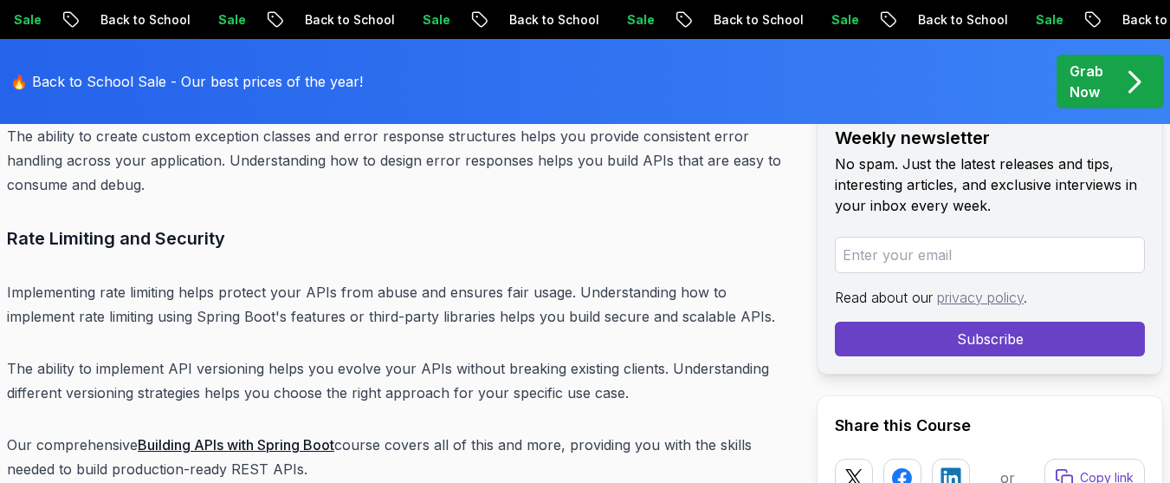
scroll to position [12193, 0]
